Goal: Entertainment & Leisure: Browse casually

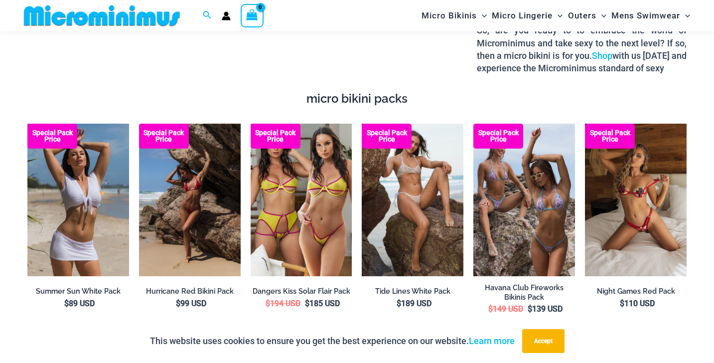
scroll to position [1669, 0]
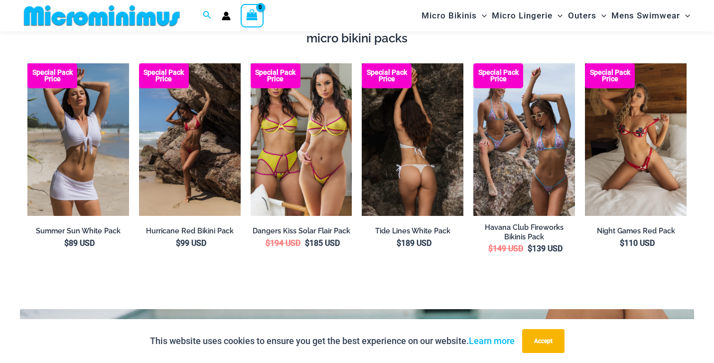
click at [433, 117] on img at bounding box center [413, 139] width 102 height 152
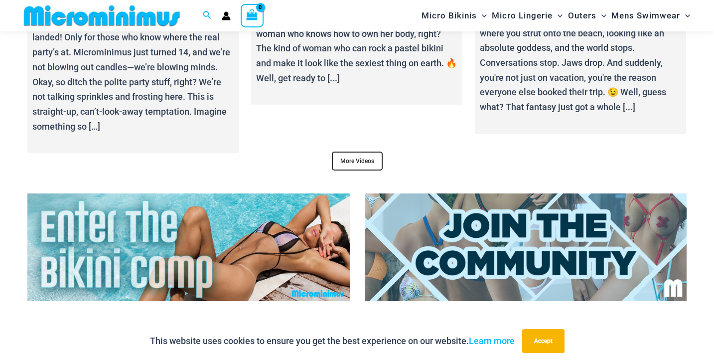
scroll to position [3718, 0]
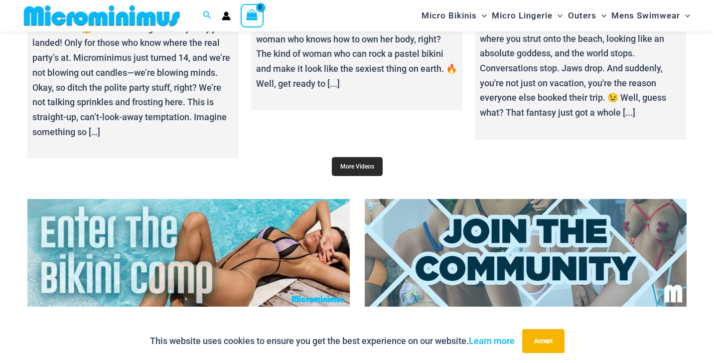
click at [359, 157] on link "More Videos" at bounding box center [357, 166] width 51 height 19
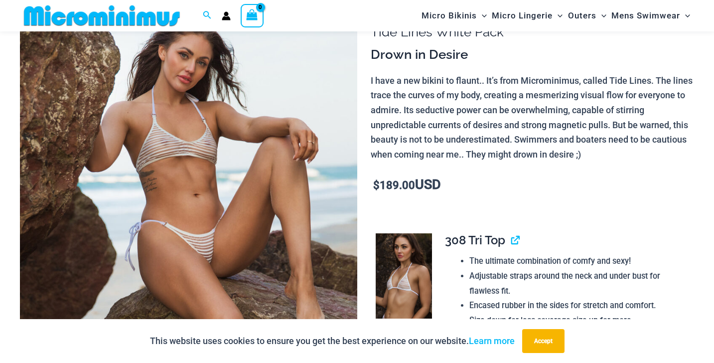
scroll to position [90, 0]
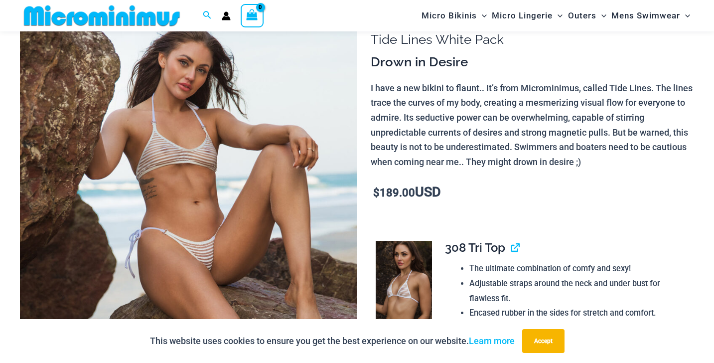
click at [227, 164] on img at bounding box center [188, 253] width 337 height 505
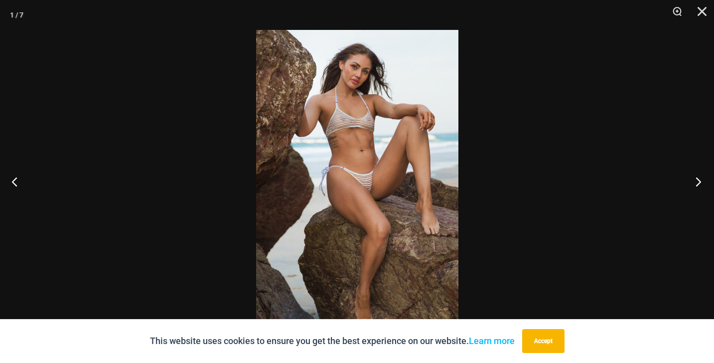
click at [695, 183] on button "Next" at bounding box center [694, 181] width 37 height 50
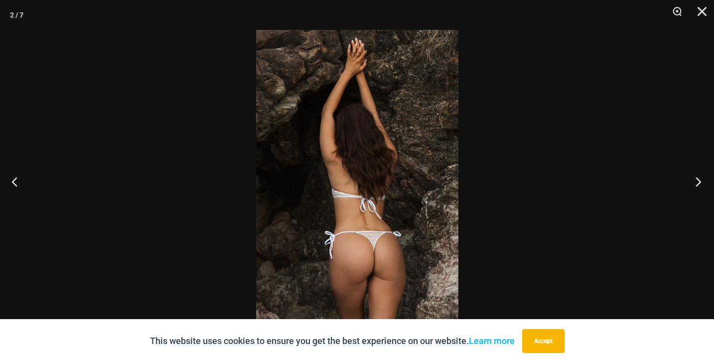
click at [695, 183] on button "Next" at bounding box center [694, 181] width 37 height 50
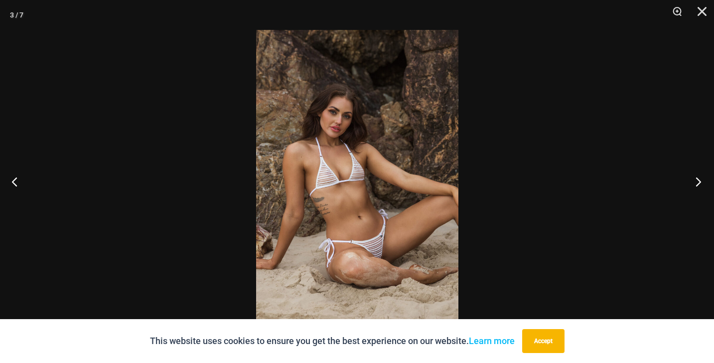
click at [695, 183] on button "Next" at bounding box center [694, 181] width 37 height 50
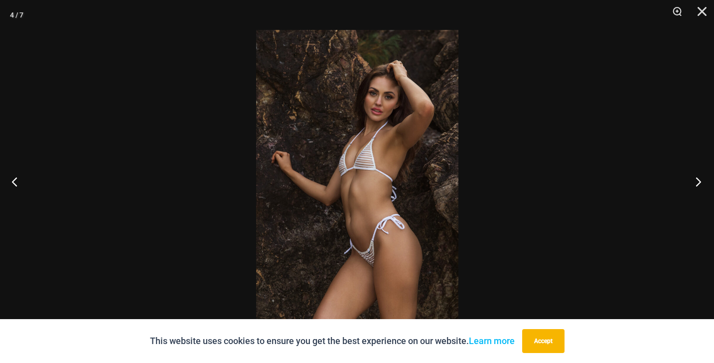
click at [695, 183] on button "Next" at bounding box center [694, 181] width 37 height 50
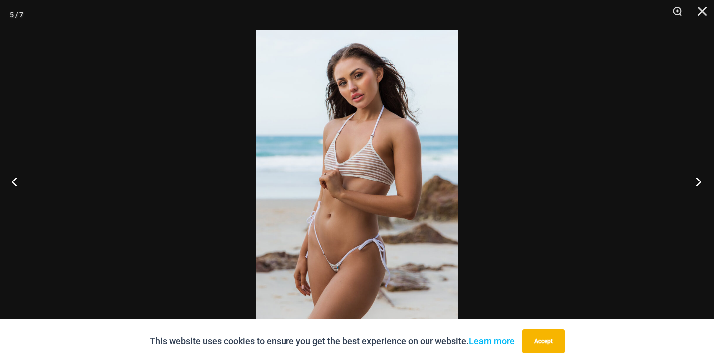
click at [695, 183] on button "Next" at bounding box center [694, 181] width 37 height 50
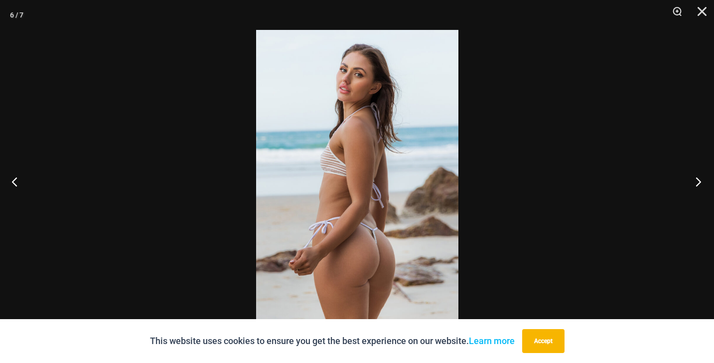
click at [695, 183] on button "Next" at bounding box center [694, 181] width 37 height 50
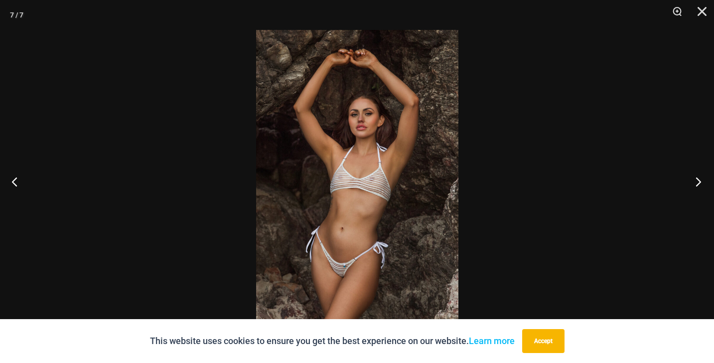
click at [695, 183] on button "Next" at bounding box center [694, 181] width 37 height 50
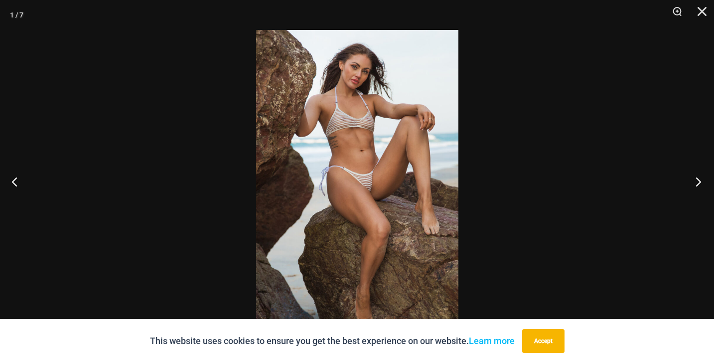
click at [695, 183] on button "Next" at bounding box center [694, 181] width 37 height 50
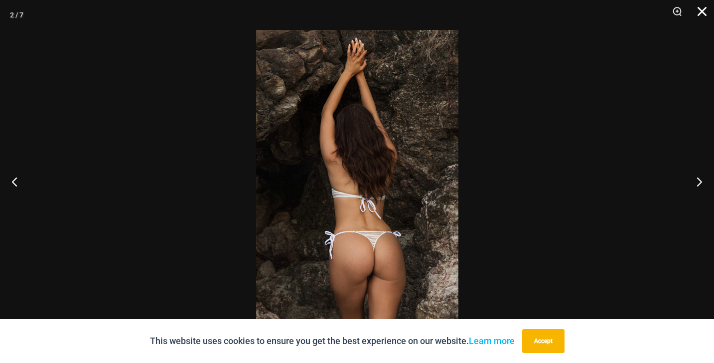
click at [702, 16] on button "Close" at bounding box center [698, 15] width 25 height 30
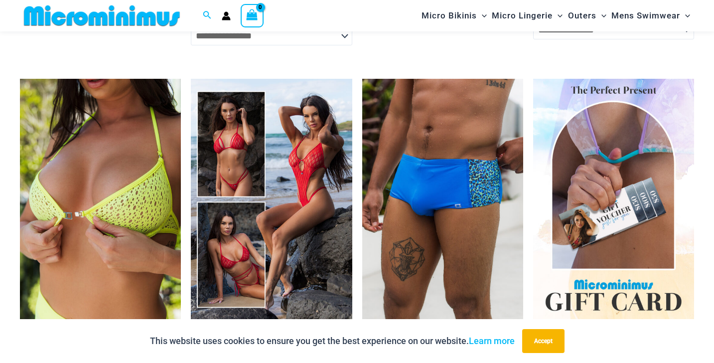
scroll to position [2761, 0]
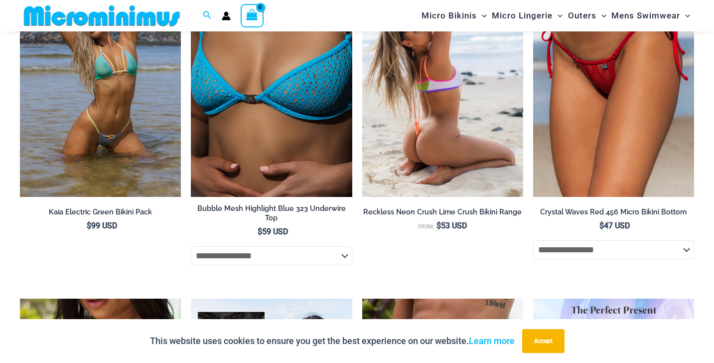
click at [440, 131] on img at bounding box center [442, 76] width 161 height 242
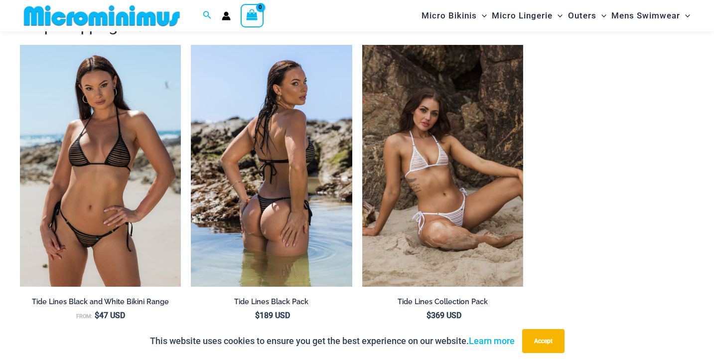
scroll to position [1655, 0]
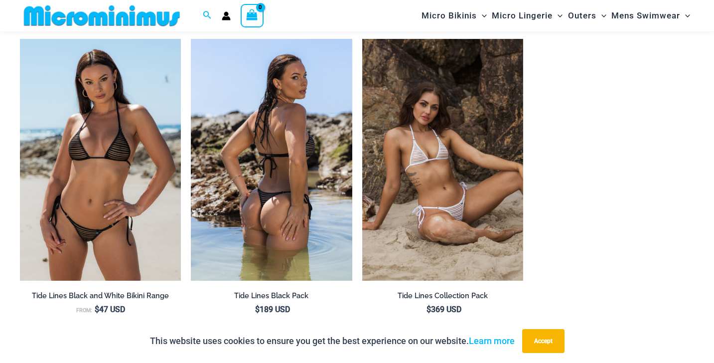
click at [299, 154] on img at bounding box center [271, 160] width 161 height 242
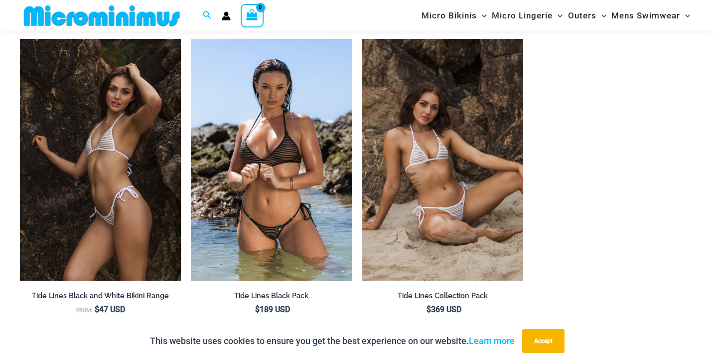
click at [93, 134] on img at bounding box center [100, 160] width 161 height 242
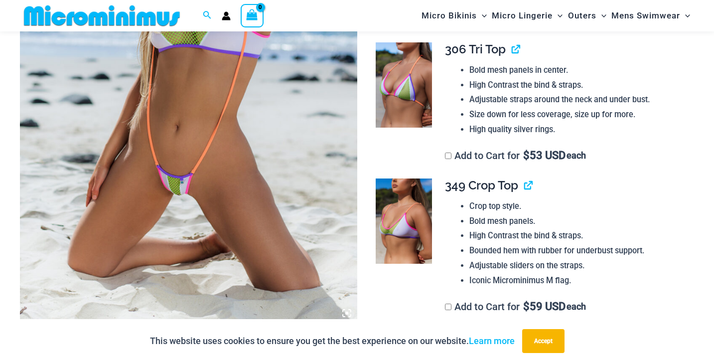
scroll to position [241, 0]
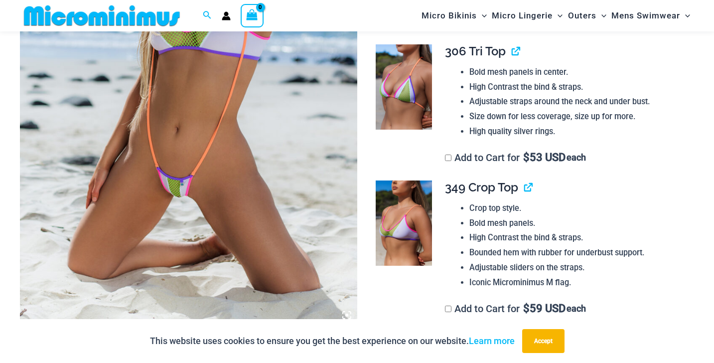
click at [250, 151] on img at bounding box center [188, 72] width 337 height 505
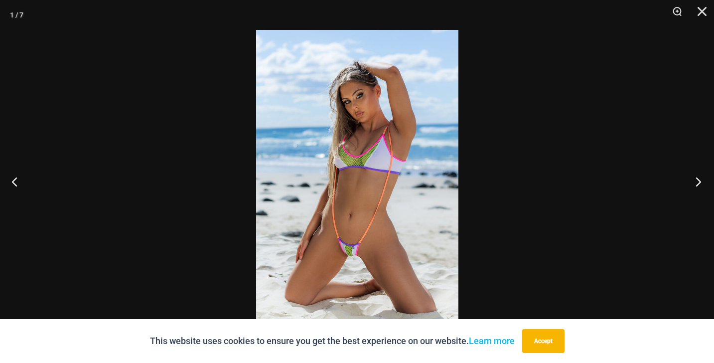
click at [694, 178] on button "Next" at bounding box center [694, 181] width 37 height 50
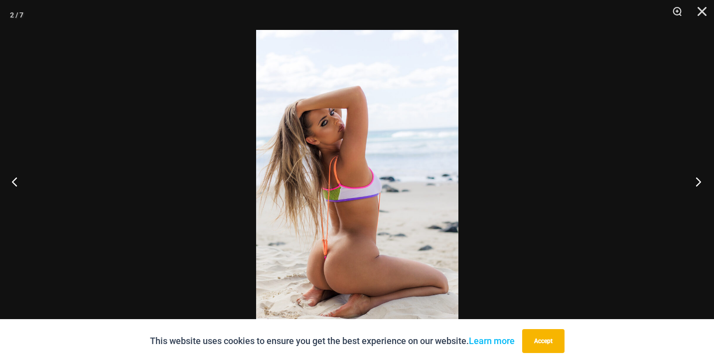
click at [694, 178] on button "Next" at bounding box center [694, 181] width 37 height 50
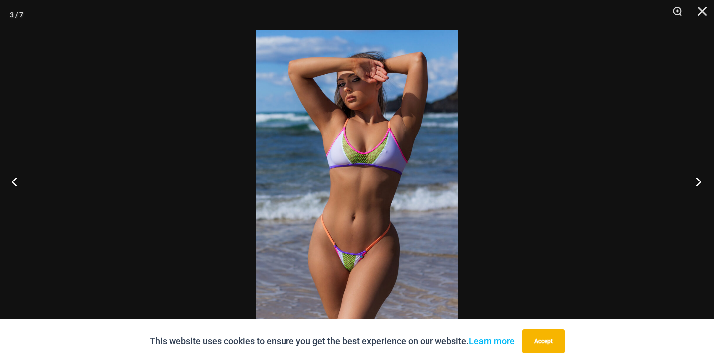
click at [694, 178] on button "Next" at bounding box center [694, 181] width 37 height 50
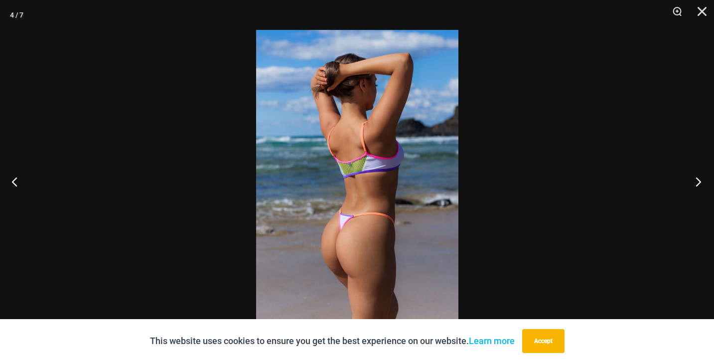
click at [694, 178] on button "Next" at bounding box center [694, 181] width 37 height 50
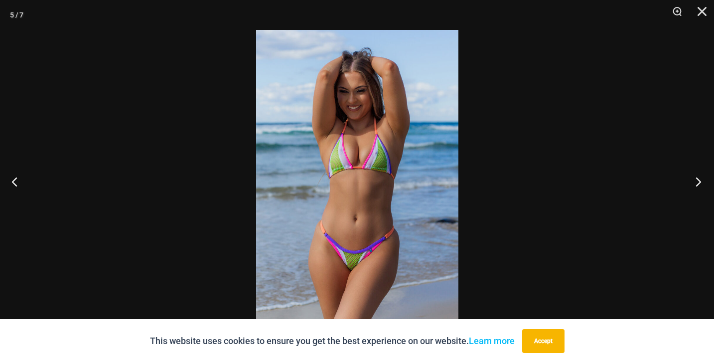
click at [694, 176] on button "Next" at bounding box center [694, 181] width 37 height 50
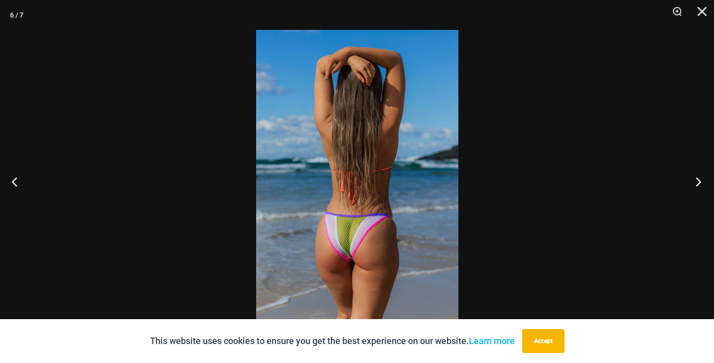
click at [694, 176] on button "Next" at bounding box center [694, 181] width 37 height 50
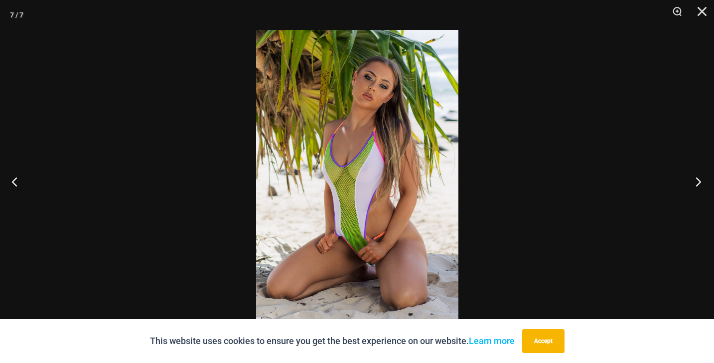
click at [694, 176] on button "Next" at bounding box center [694, 181] width 37 height 50
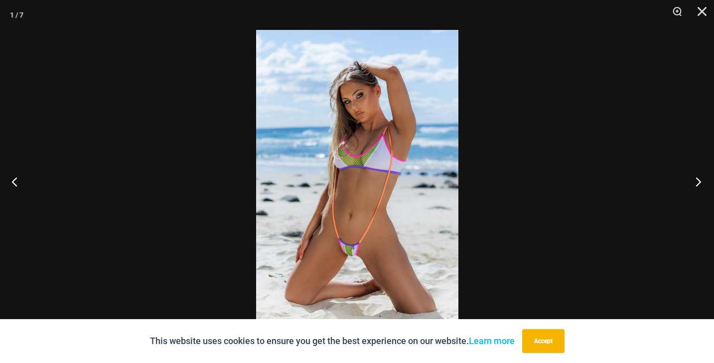
click at [694, 176] on button "Next" at bounding box center [694, 181] width 37 height 50
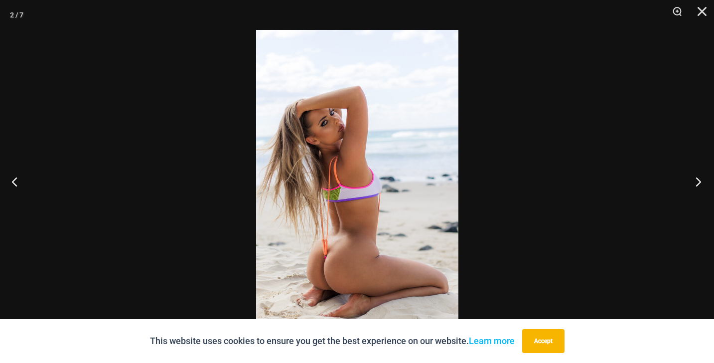
click at [694, 176] on button "Next" at bounding box center [694, 181] width 37 height 50
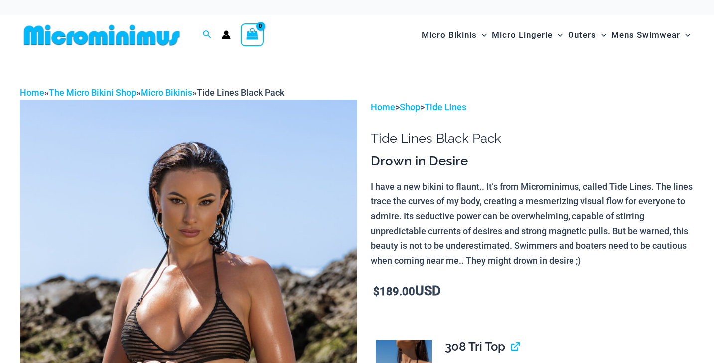
scroll to position [25, 0]
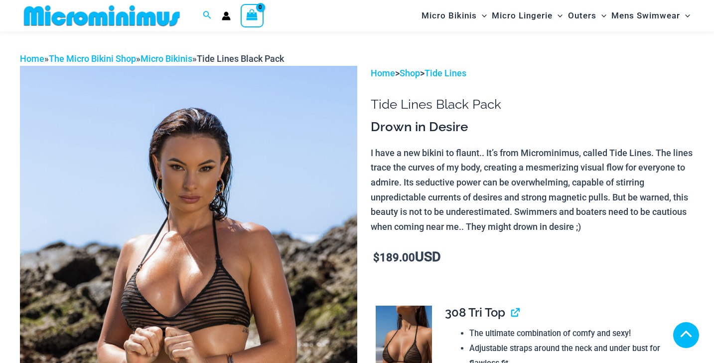
click at [245, 185] on img at bounding box center [188, 318] width 337 height 505
click at [245, 194] on img at bounding box center [188, 318] width 337 height 505
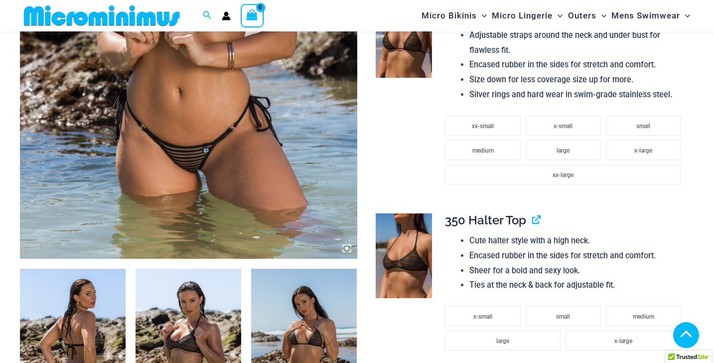
scroll to position [345, 0]
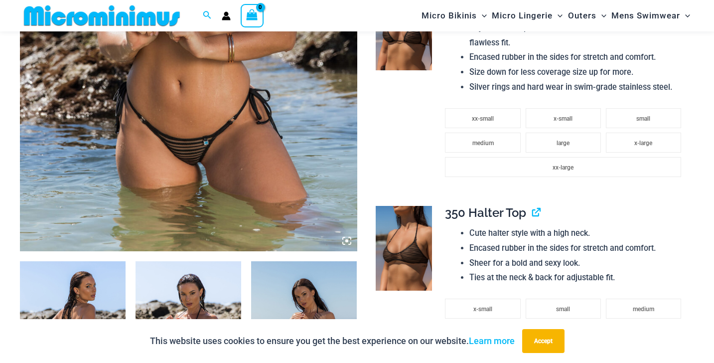
click at [345, 239] on icon at bounding box center [346, 240] width 9 height 9
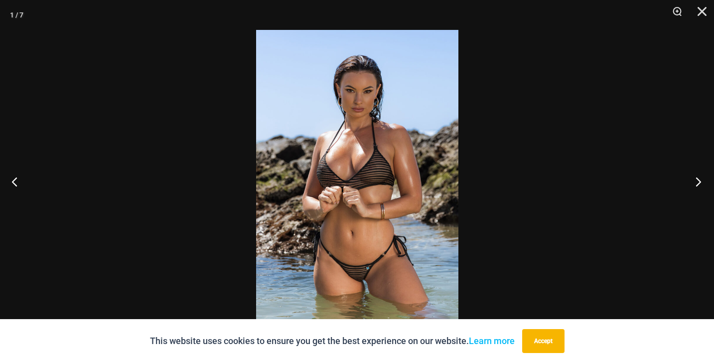
click at [699, 179] on button "Next" at bounding box center [694, 181] width 37 height 50
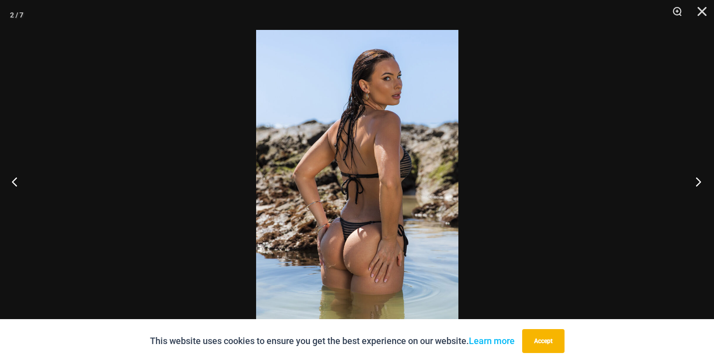
click at [699, 179] on button "Next" at bounding box center [694, 181] width 37 height 50
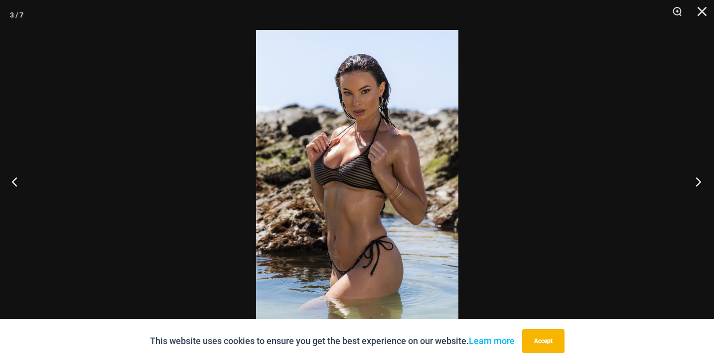
click at [699, 179] on button "Next" at bounding box center [694, 181] width 37 height 50
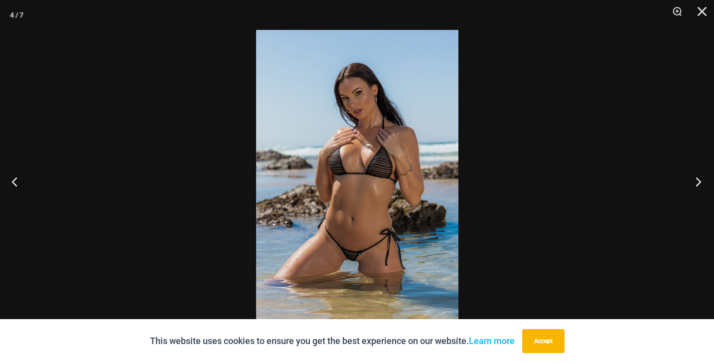
click at [699, 179] on button "Next" at bounding box center [694, 181] width 37 height 50
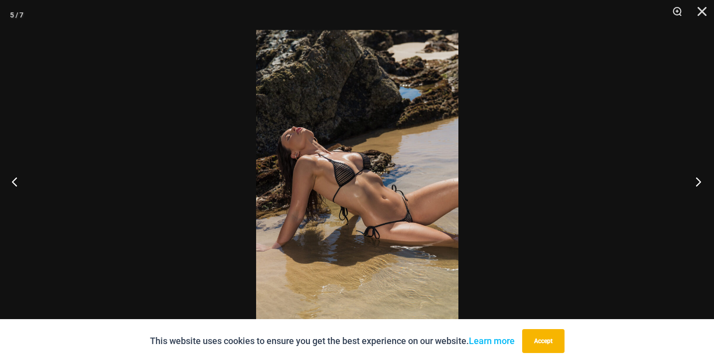
click at [699, 179] on button "Next" at bounding box center [694, 181] width 37 height 50
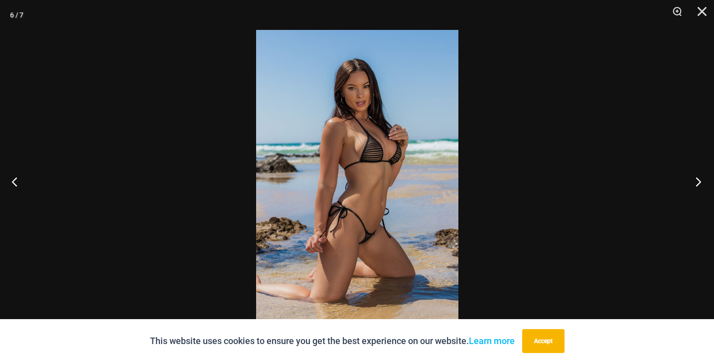
click at [699, 179] on button "Next" at bounding box center [694, 181] width 37 height 50
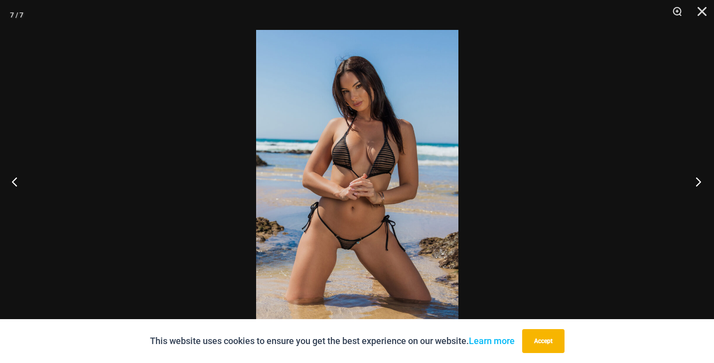
click at [699, 179] on button "Next" at bounding box center [694, 181] width 37 height 50
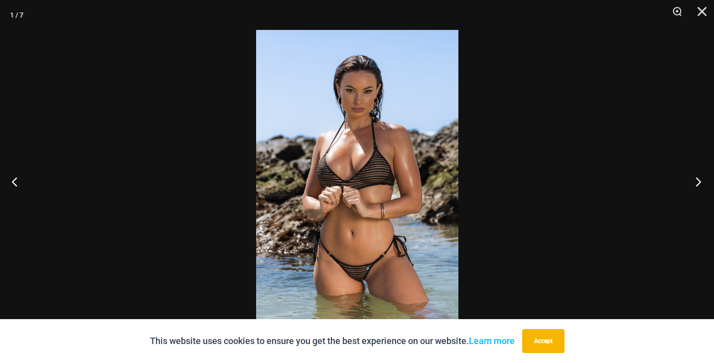
click at [699, 179] on button "Next" at bounding box center [694, 181] width 37 height 50
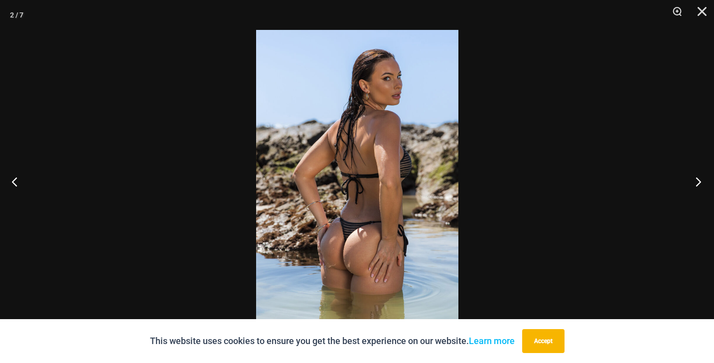
click at [699, 179] on button "Next" at bounding box center [694, 181] width 37 height 50
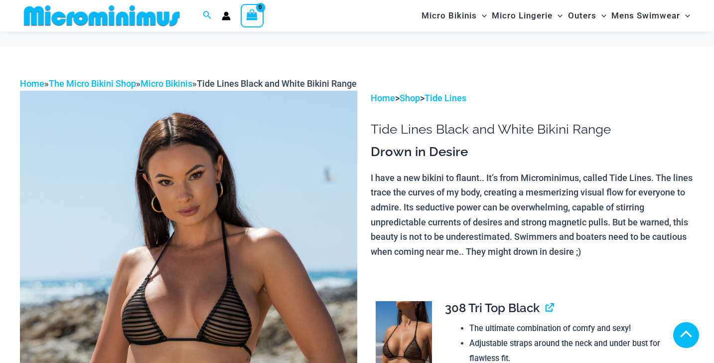
scroll to position [316, 0]
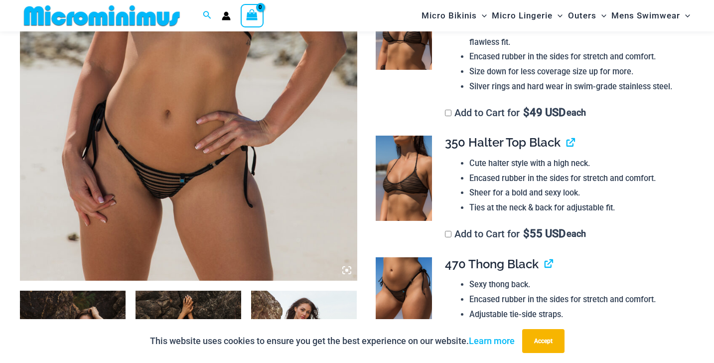
click at [348, 272] on icon at bounding box center [346, 269] width 9 height 9
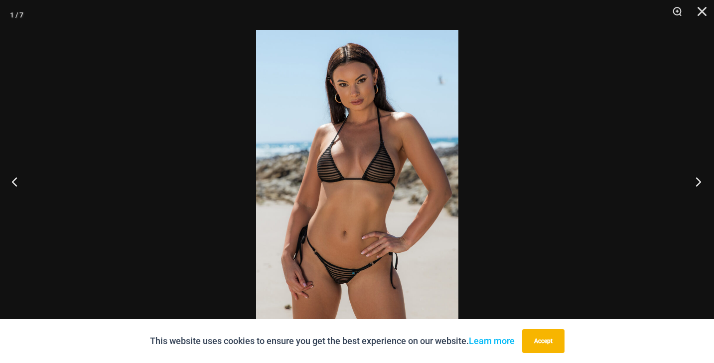
click at [695, 181] on button "Next" at bounding box center [694, 181] width 37 height 50
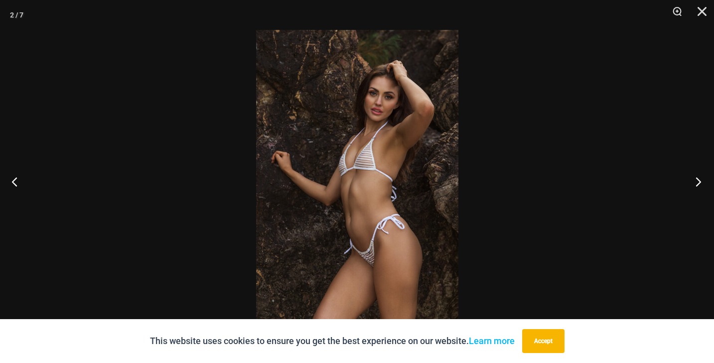
click at [695, 181] on button "Next" at bounding box center [694, 181] width 37 height 50
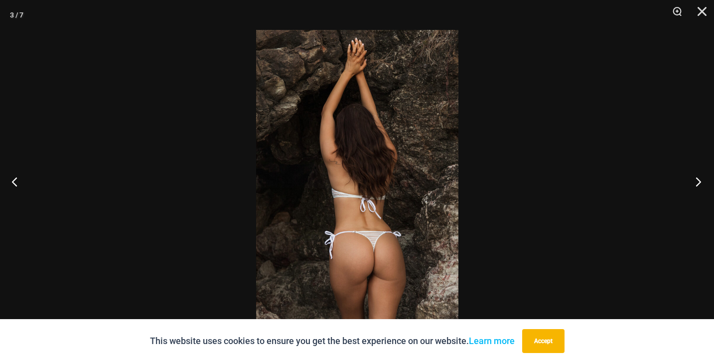
click at [695, 181] on button "Next" at bounding box center [694, 181] width 37 height 50
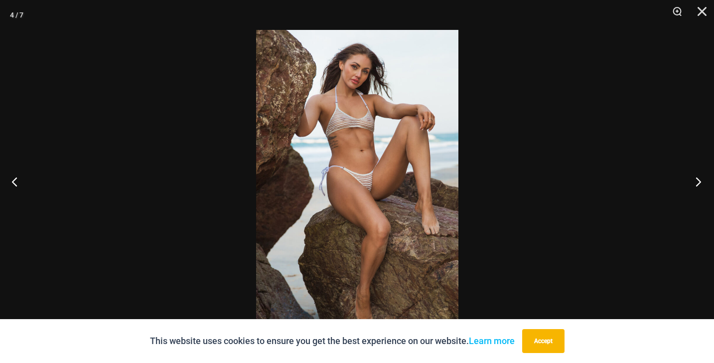
click at [695, 181] on button "Next" at bounding box center [694, 181] width 37 height 50
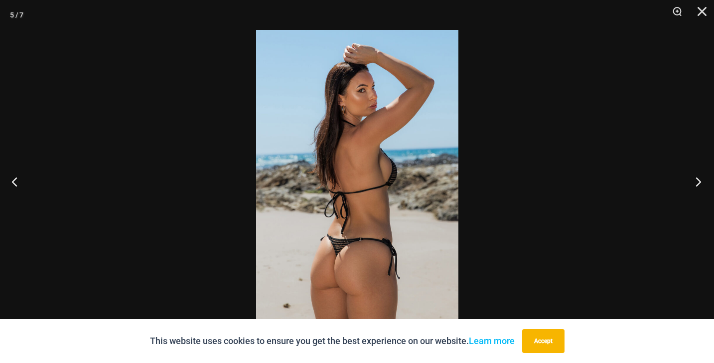
click at [695, 181] on button "Next" at bounding box center [694, 181] width 37 height 50
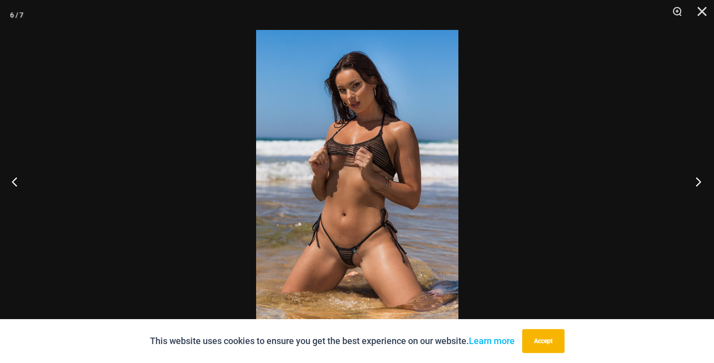
click at [695, 181] on button "Next" at bounding box center [694, 181] width 37 height 50
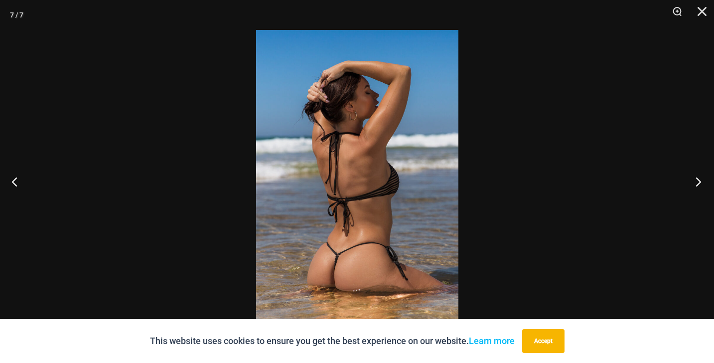
click at [695, 181] on button "Next" at bounding box center [694, 181] width 37 height 50
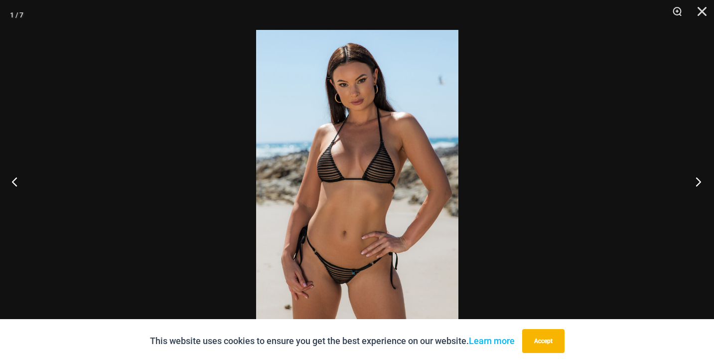
click at [695, 181] on button "Next" at bounding box center [694, 181] width 37 height 50
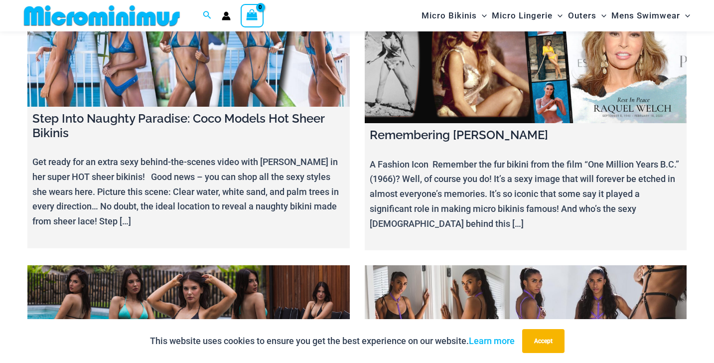
scroll to position [10055, 0]
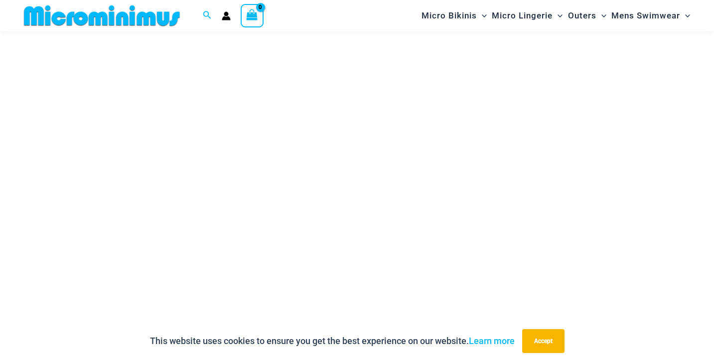
scroll to position [135, 0]
